Goal: Information Seeking & Learning: Learn about a topic

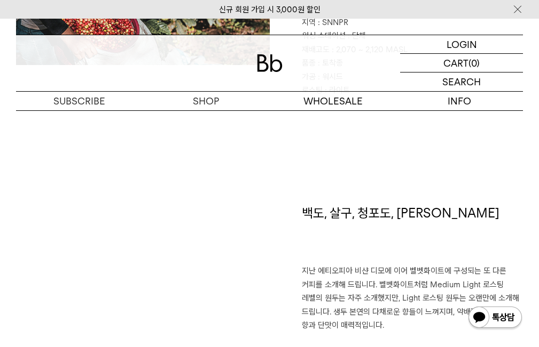
scroll to position [534, 0]
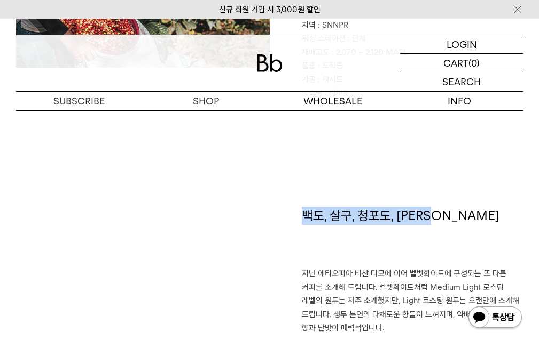
drag, startPoint x: 304, startPoint y: 215, endPoint x: 452, endPoint y: 212, distance: 147.9
click at [452, 212] on h1 "백도, 살구, 청포도, 레몬그라스" at bounding box center [413, 237] width 222 height 61
copy h1 "백도, 살구, 청포도, 레몬그라스"
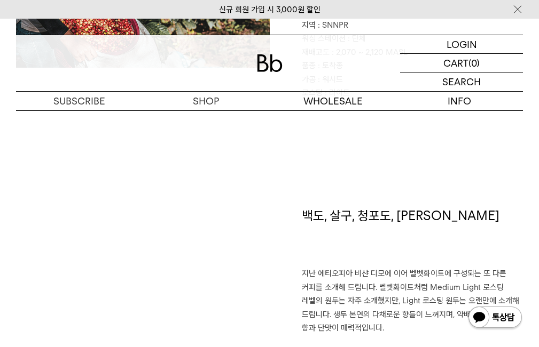
click at [357, 187] on div "FACT SHEET 지역 : SNNPR 워싱 스테이션 : 단체 재배고도 : 2,070 ~ 2,120 MASL 품종 : 토착종 가공 : 워시드 …" at bounding box center [269, 82] width 507 height 249
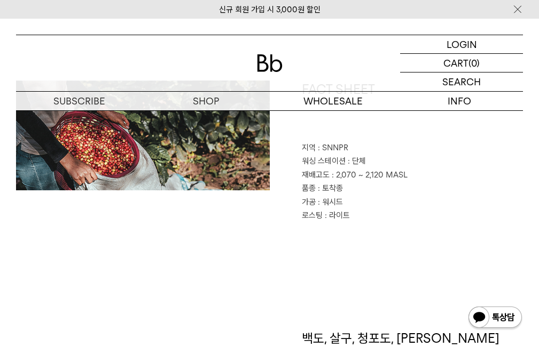
scroll to position [427, 0]
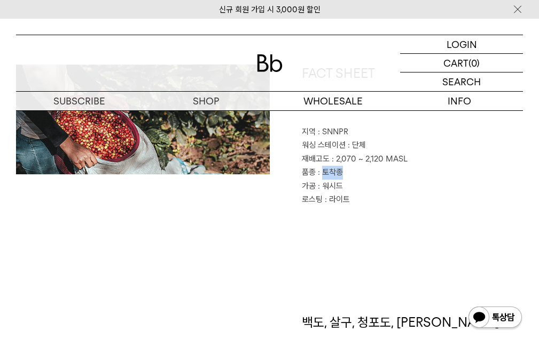
drag, startPoint x: 322, startPoint y: 173, endPoint x: 341, endPoint y: 173, distance: 18.7
click at [341, 173] on span ": 토착종" at bounding box center [330, 173] width 25 height 10
copy span "토착종"
drag, startPoint x: 334, startPoint y: 160, endPoint x: 404, endPoint y: 160, distance: 69.9
click at [404, 160] on span ": 2,070 ~ 2,120 MASL" at bounding box center [369, 159] width 76 height 10
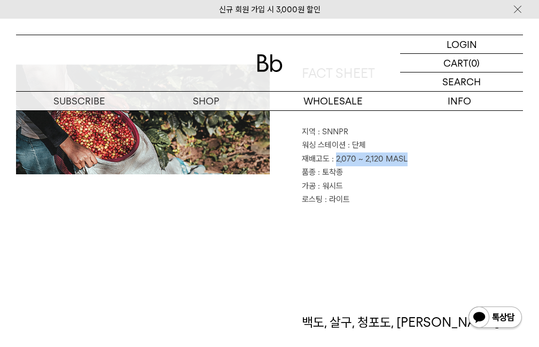
copy span "2,070 ~ 2,120 MASL"
click at [342, 188] on span ": 워시드" at bounding box center [330, 186] width 25 height 10
drag, startPoint x: 342, startPoint y: 188, endPoint x: 332, endPoint y: 187, distance: 9.6
click at [332, 187] on span ": 워시드" at bounding box center [330, 186] width 25 height 10
copy div "워시드"
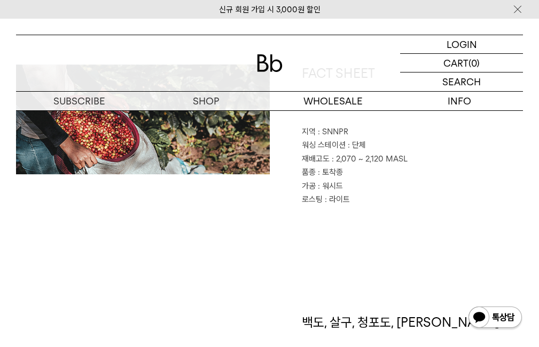
click at [346, 133] on span ": SNNPR" at bounding box center [333, 132] width 30 height 10
drag, startPoint x: 346, startPoint y: 133, endPoint x: 328, endPoint y: 131, distance: 18.3
click at [328, 131] on span ": SNNPR" at bounding box center [333, 132] width 30 height 10
copy div "SNNPR"
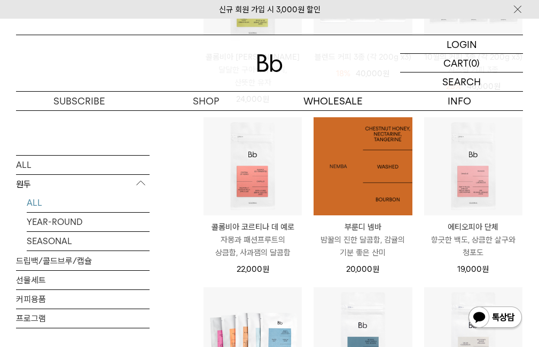
click at [380, 209] on img at bounding box center [362, 166] width 98 height 98
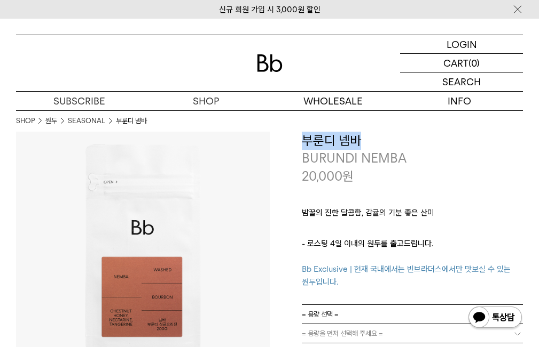
drag, startPoint x: 364, startPoint y: 141, endPoint x: 305, endPoint y: 143, distance: 59.3
click at [305, 143] on h3 "부룬디 넴바" at bounding box center [413, 141] width 222 height 18
copy h3 "부룬디 넴바"
click at [346, 249] on p "- 로스팅 4일 이내의 원두를 출고드립니다. Bb Exclusive | 현재 국내에서는 빈브라더스에서만 맛보실 수 있는 원두입니다." at bounding box center [413, 263] width 222 height 51
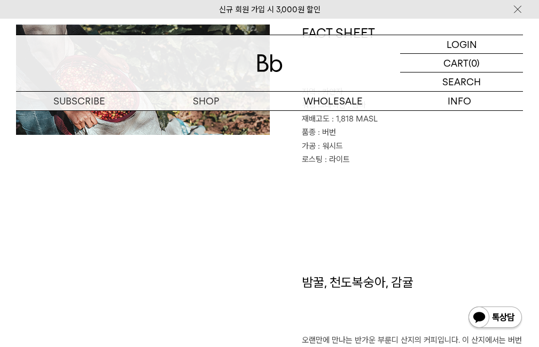
scroll to position [480, 0]
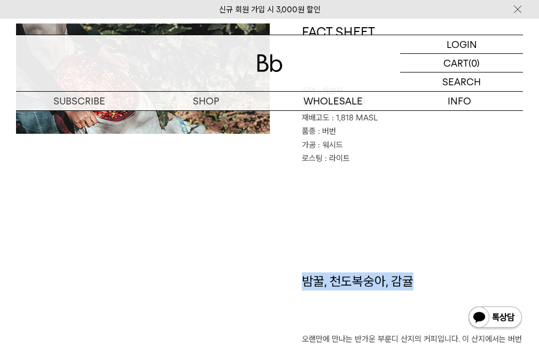
drag, startPoint x: 303, startPoint y: 282, endPoint x: 417, endPoint y: 288, distance: 114.4
click at [417, 288] on h1 "밤꿀, 천도복숭아, 감귤" at bounding box center [413, 303] width 222 height 61
copy h1 "밤꿀, 천도복숭아, 감귤"
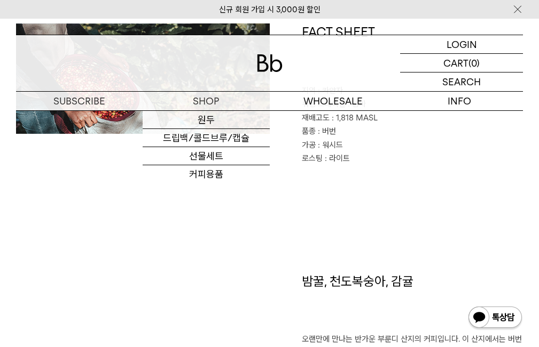
click at [331, 206] on div "FACT SHEET 지역 : 카얀자 워싱 스테이션 : 넴바 재배고도 : 1,818 MASL 품종 : 버번 가공 : 워시드 로스팅 : 라이트" at bounding box center [269, 147] width 507 height 249
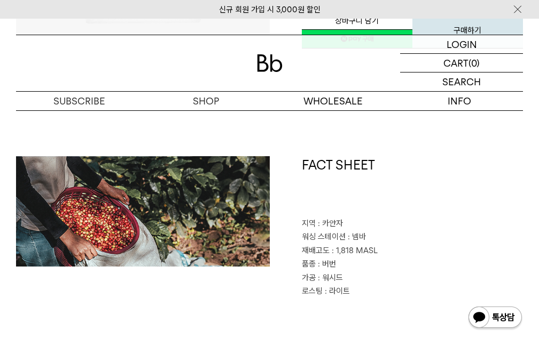
scroll to position [374, 0]
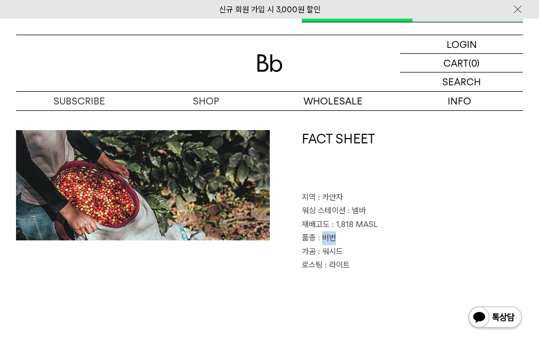
drag, startPoint x: 335, startPoint y: 238, endPoint x: 323, endPoint y: 238, distance: 11.2
click at [323, 238] on span ": 버번" at bounding box center [327, 238] width 18 height 10
copy span "버번"
drag, startPoint x: 375, startPoint y: 226, endPoint x: 363, endPoint y: 220, distance: 13.6
click at [365, 221] on span ": 1,818 MASL" at bounding box center [354, 225] width 46 height 10
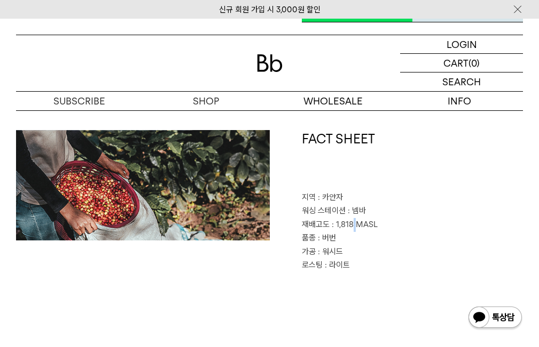
click at [349, 219] on p "재배고도 : 1,818 MASL" at bounding box center [413, 225] width 222 height 14
click at [336, 224] on span ": 1,818 MASL" at bounding box center [354, 225] width 46 height 10
drag, startPoint x: 335, startPoint y: 225, endPoint x: 375, endPoint y: 225, distance: 39.5
click at [375, 225] on span ": 1,818 MASL" at bounding box center [354, 225] width 46 height 10
copy span "1,818 MASL"
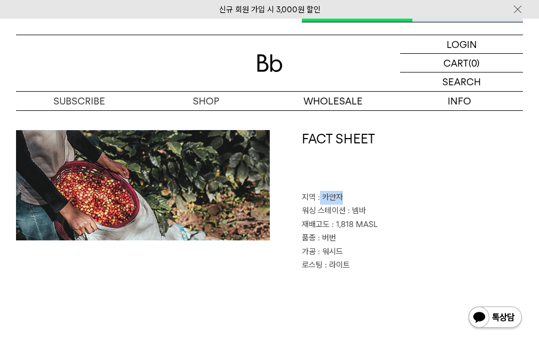
drag, startPoint x: 341, startPoint y: 196, endPoint x: 320, endPoint y: 194, distance: 20.9
click at [320, 194] on span ": 카얀자" at bounding box center [330, 198] width 25 height 10
copy span "카얀자"
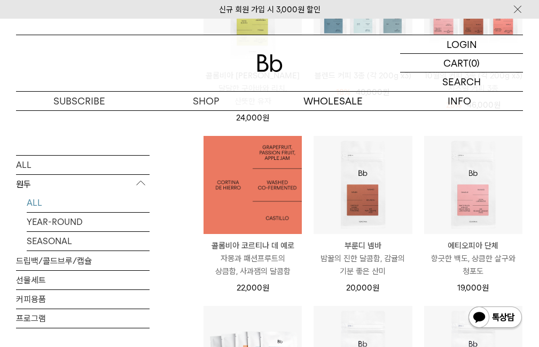
scroll to position [248, 0]
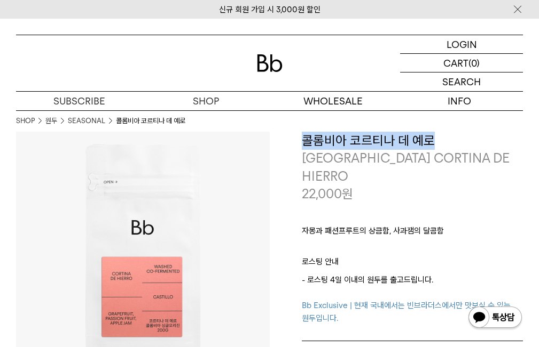
click at [304, 143] on h3 "콜롬비아 코르티나 데 예로" at bounding box center [413, 141] width 222 height 18
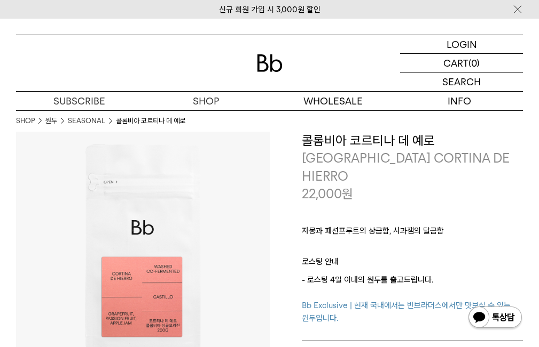
click at [433, 256] on p "로스팅 안내" at bounding box center [413, 265] width 222 height 18
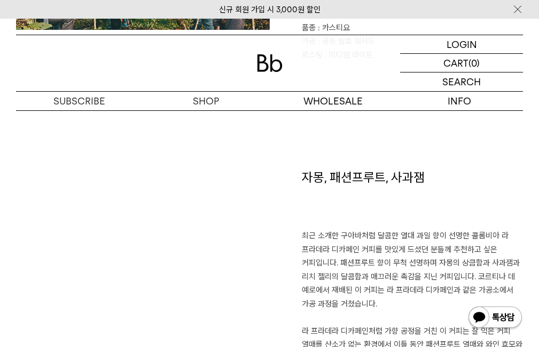
scroll to position [641, 0]
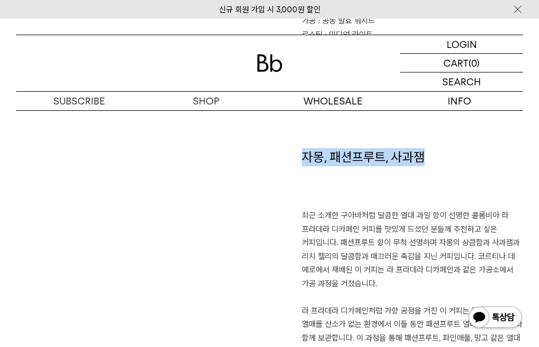
drag, startPoint x: 303, startPoint y: 139, endPoint x: 420, endPoint y: 146, distance: 117.1
click at [420, 148] on h1 "자몽, 패션프루트, 사과잼" at bounding box center [413, 178] width 222 height 61
copy h1 "자몽, 패션프루트, 사과잼"
click at [339, 167] on h1 "자몽, 패션프루트, 사과잼" at bounding box center [413, 178] width 222 height 61
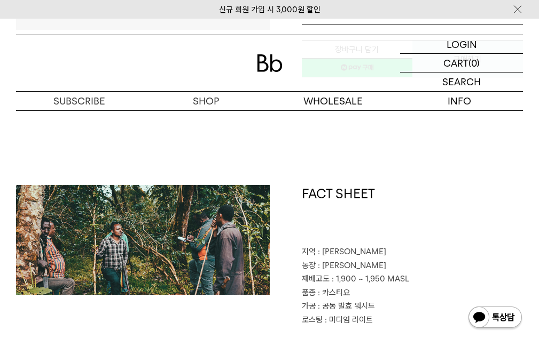
scroll to position [374, 0]
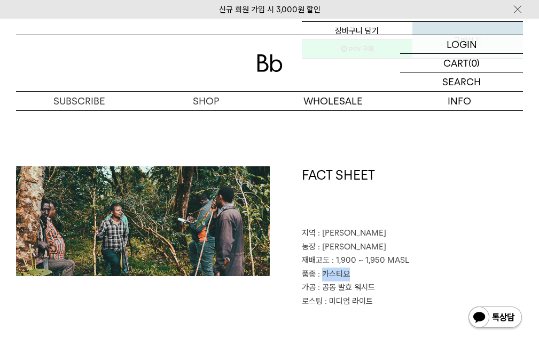
drag, startPoint x: 322, startPoint y: 257, endPoint x: 349, endPoint y: 259, distance: 26.7
click at [349, 270] on span ": 카스티요" at bounding box center [334, 275] width 32 height 10
copy span "카스티요"
drag, startPoint x: 334, startPoint y: 242, endPoint x: 405, endPoint y: 242, distance: 71.0
click at [405, 256] on span ": 1,900 ~ 1,950 MASL" at bounding box center [369, 261] width 77 height 10
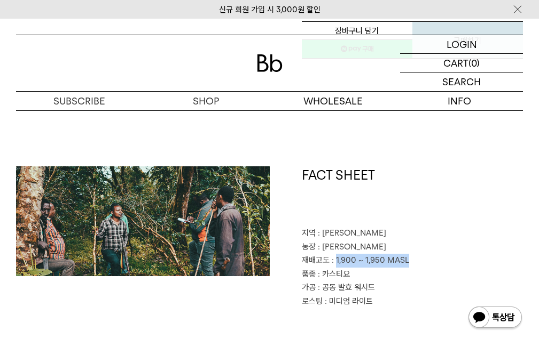
copy span "1,900 ~ 1,950 MASL"
drag, startPoint x: 322, startPoint y: 271, endPoint x: 372, endPoint y: 272, distance: 49.1
click at [372, 283] on span ": 공동 발효 워시드" at bounding box center [346, 288] width 57 height 10
copy span "공동 발효 워시드"
drag, startPoint x: 327, startPoint y: 282, endPoint x: 373, endPoint y: 286, distance: 46.6
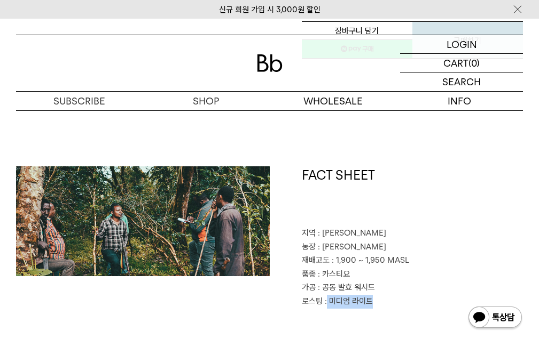
click at [373, 295] on p "로스팅 : [PERSON_NAME]" at bounding box center [413, 302] width 222 height 14
copy span "미디엄 라이트"
drag, startPoint x: 321, startPoint y: 212, endPoint x: 368, endPoint y: 214, distance: 47.6
click at [368, 228] on span ": [PERSON_NAME]" at bounding box center [352, 233] width 68 height 10
copy span "[PERSON_NAME]"
